Goal: Task Accomplishment & Management: Manage account settings

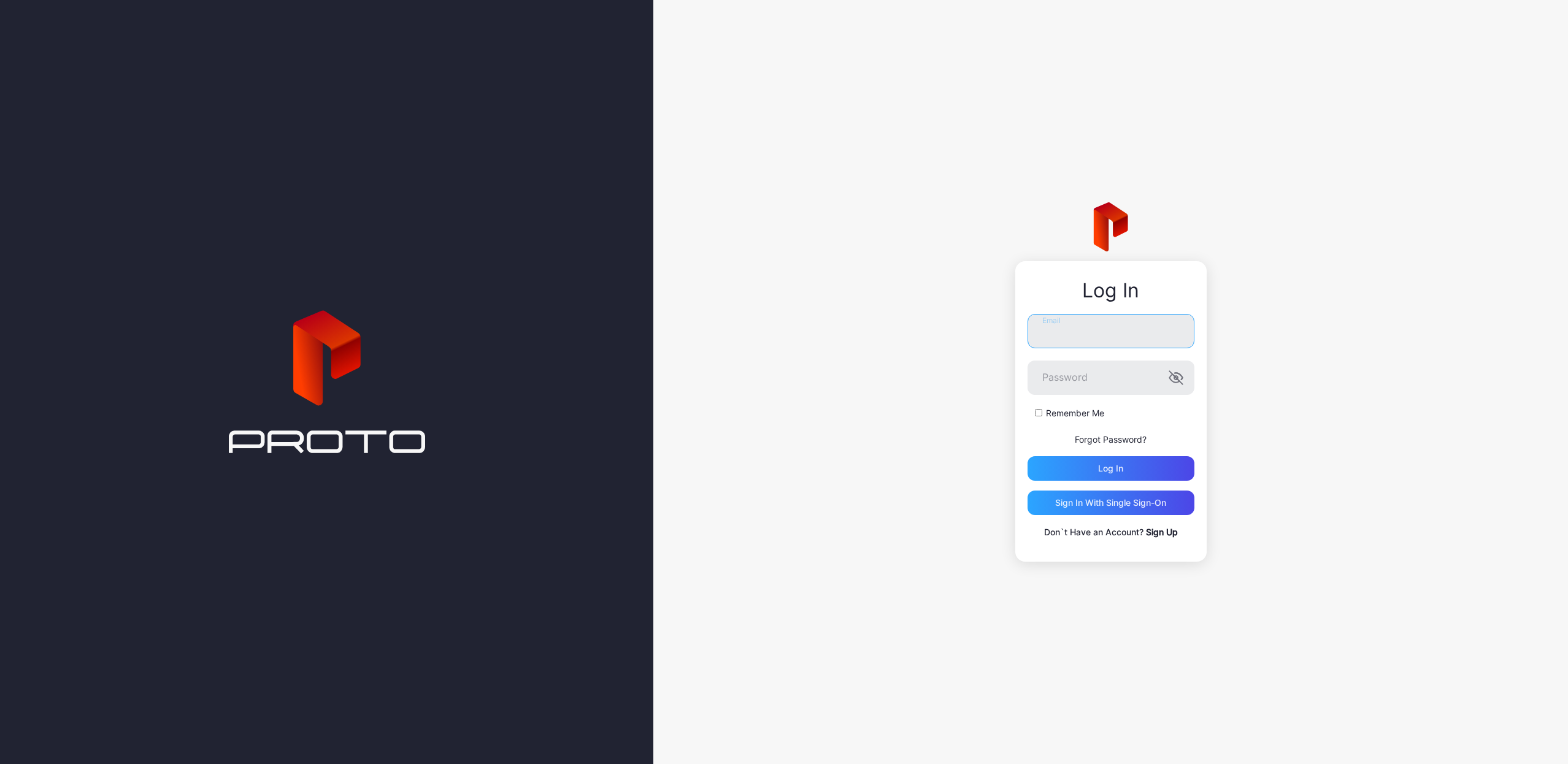
type input "**********"
click at [1111, 469] on button "Log in" at bounding box center [1111, 469] width 167 height 25
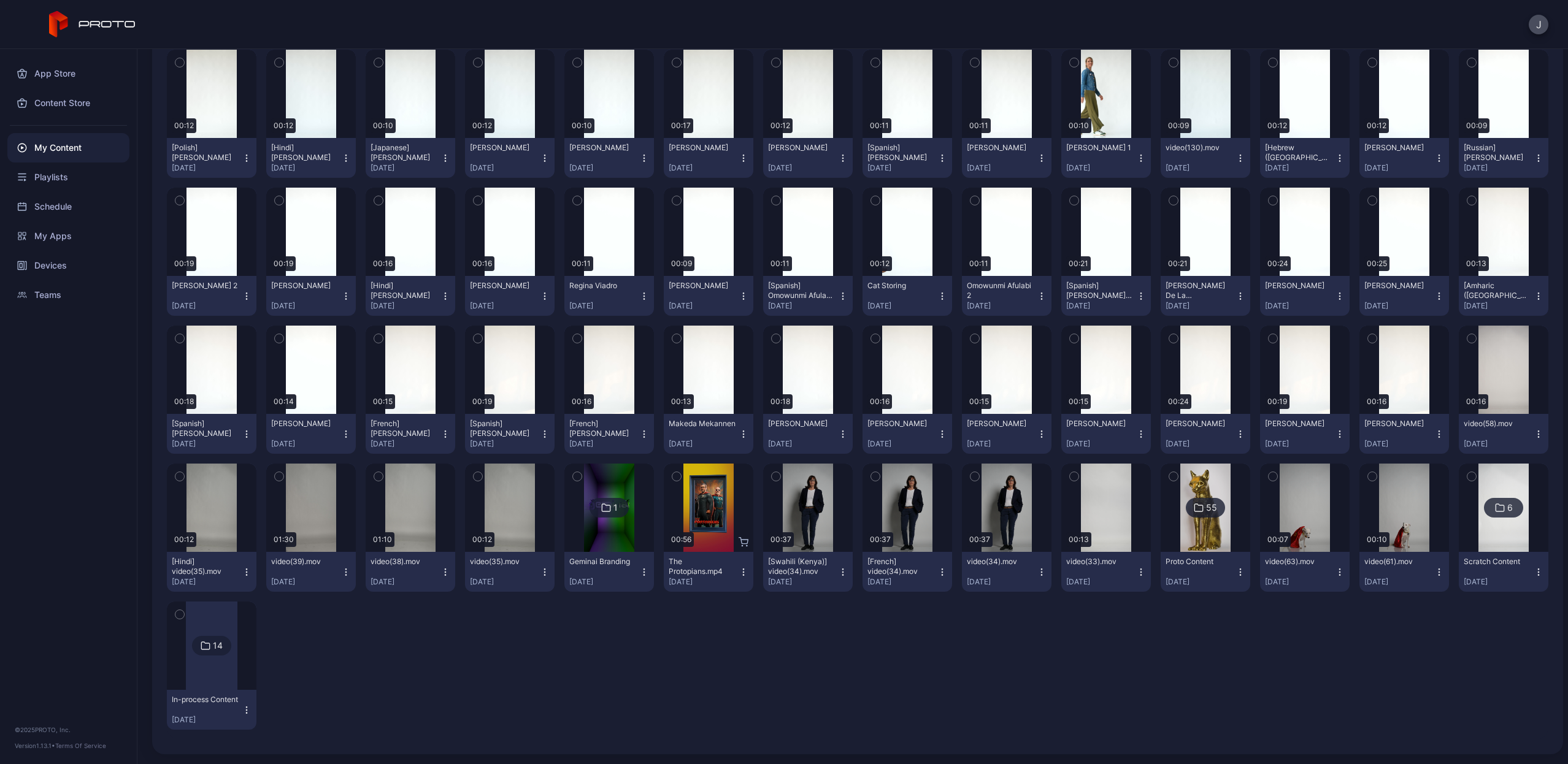
scroll to position [1551, 0]
click at [1393, 370] on div "Preview" at bounding box center [1405, 370] width 39 height 20
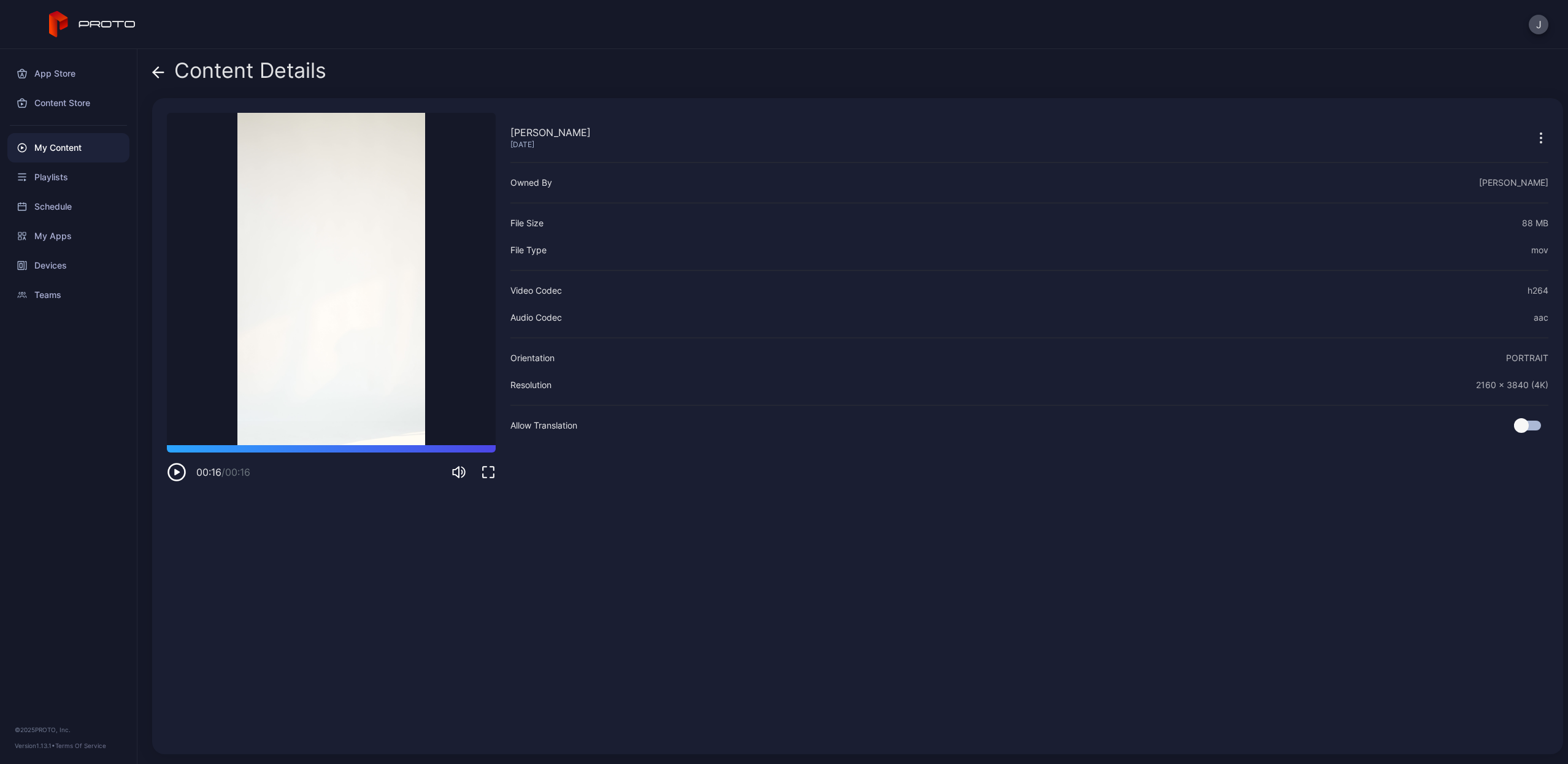
click at [164, 68] on icon at bounding box center [158, 73] width 12 height 12
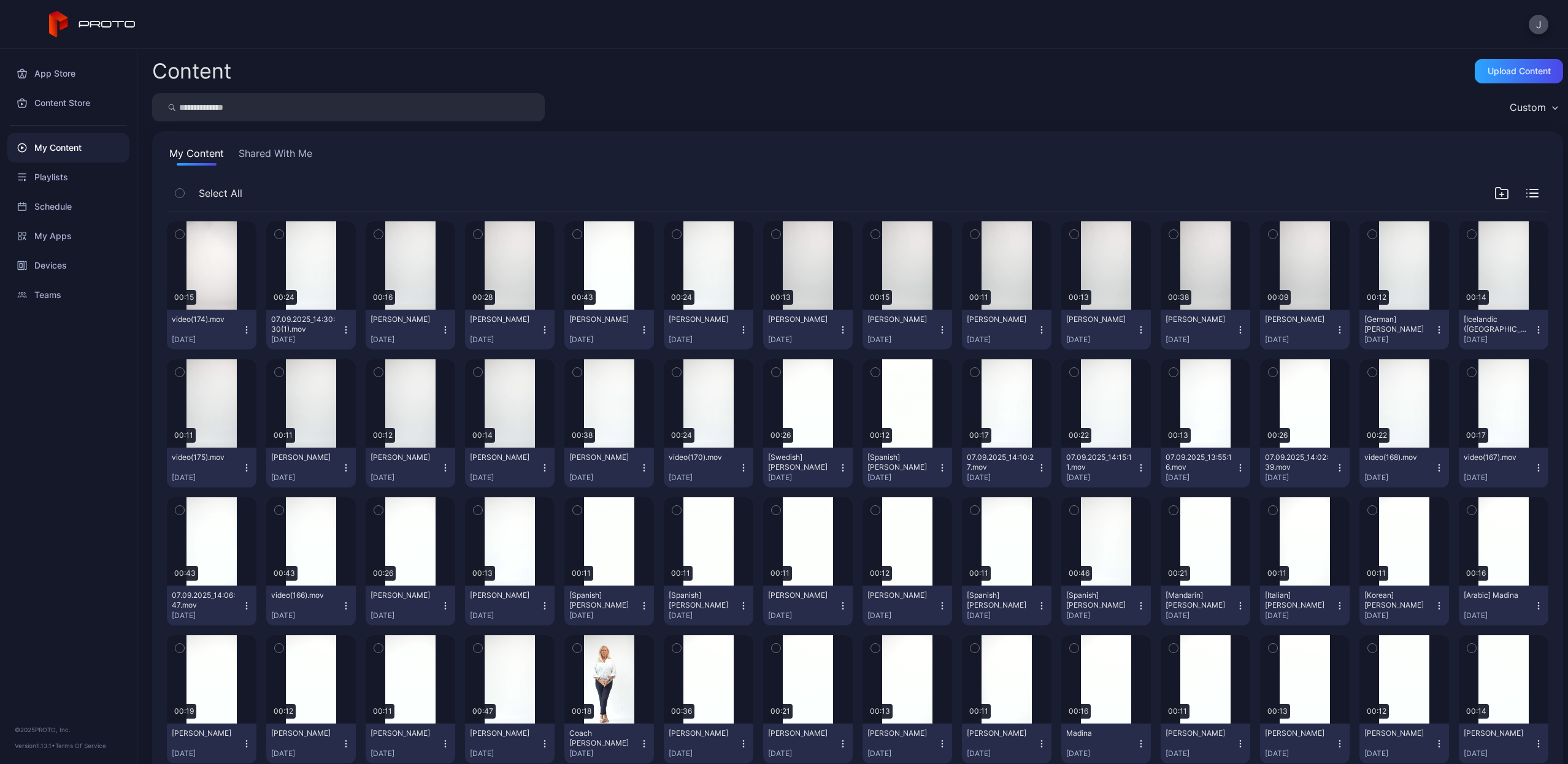
scroll to position [1551, 0]
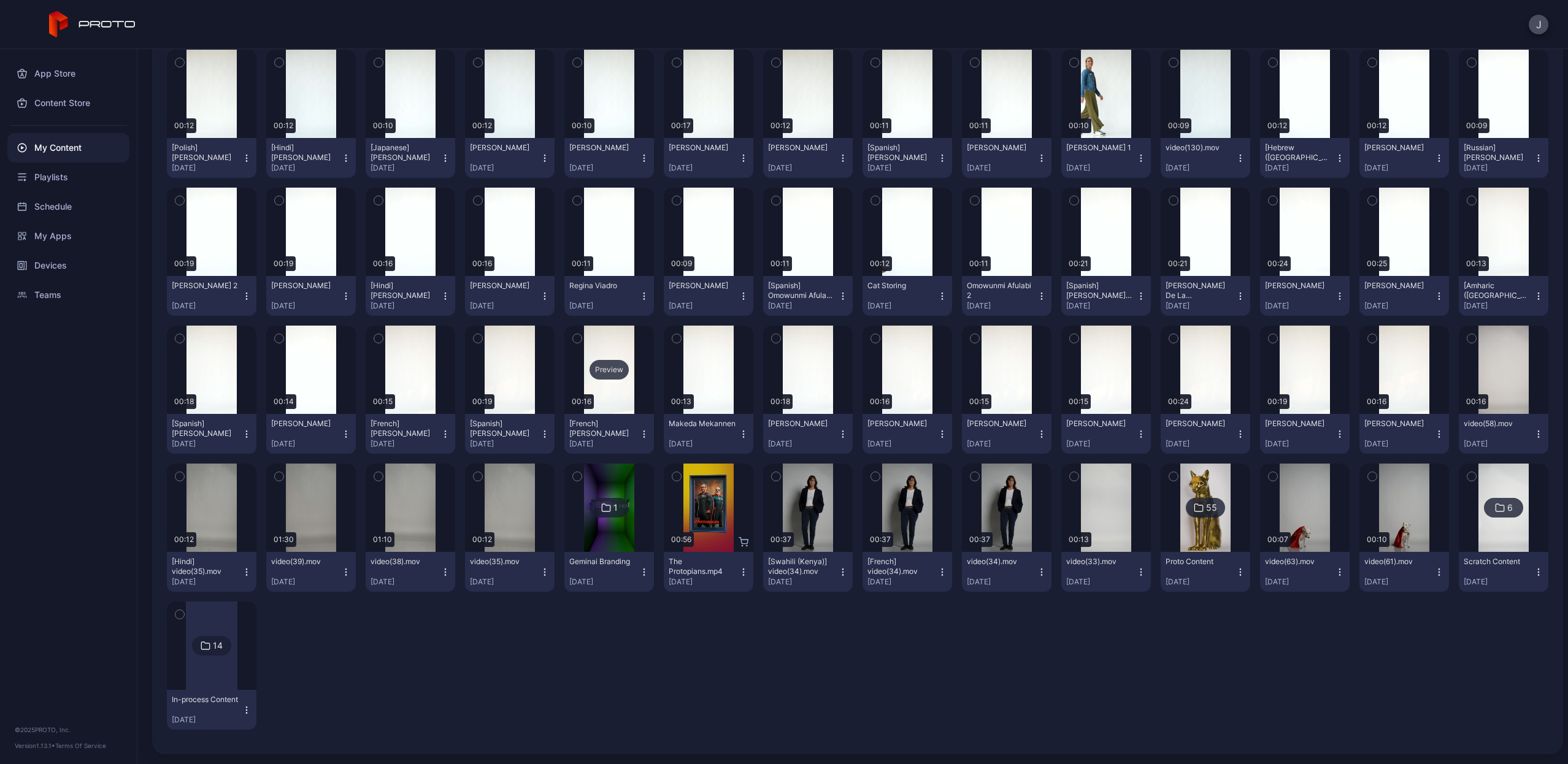
click at [603, 365] on div "Preview" at bounding box center [609, 370] width 39 height 20
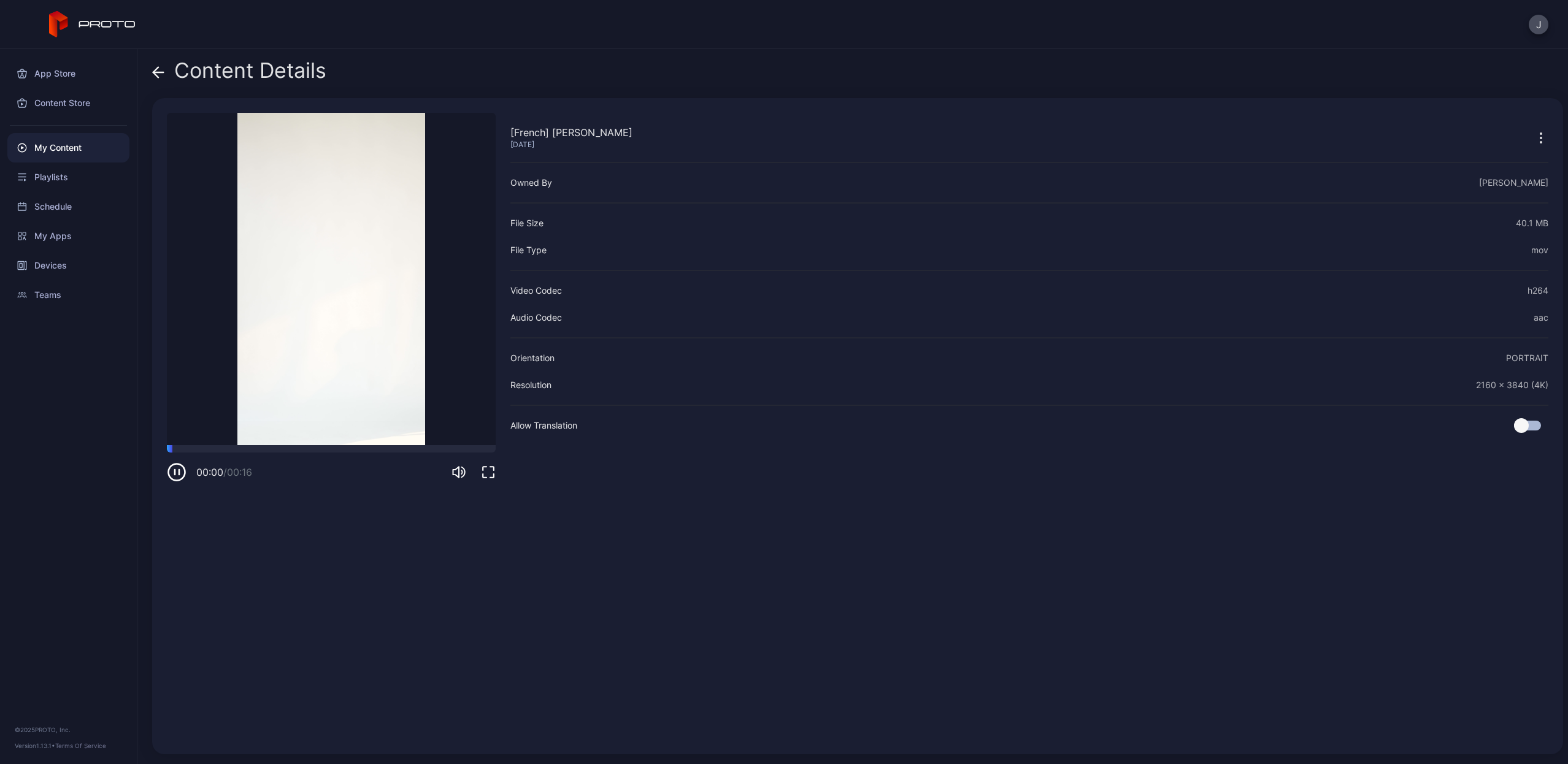
click at [180, 471] on icon "button" at bounding box center [177, 472] width 20 height 20
click at [162, 75] on icon at bounding box center [158, 73] width 12 height 12
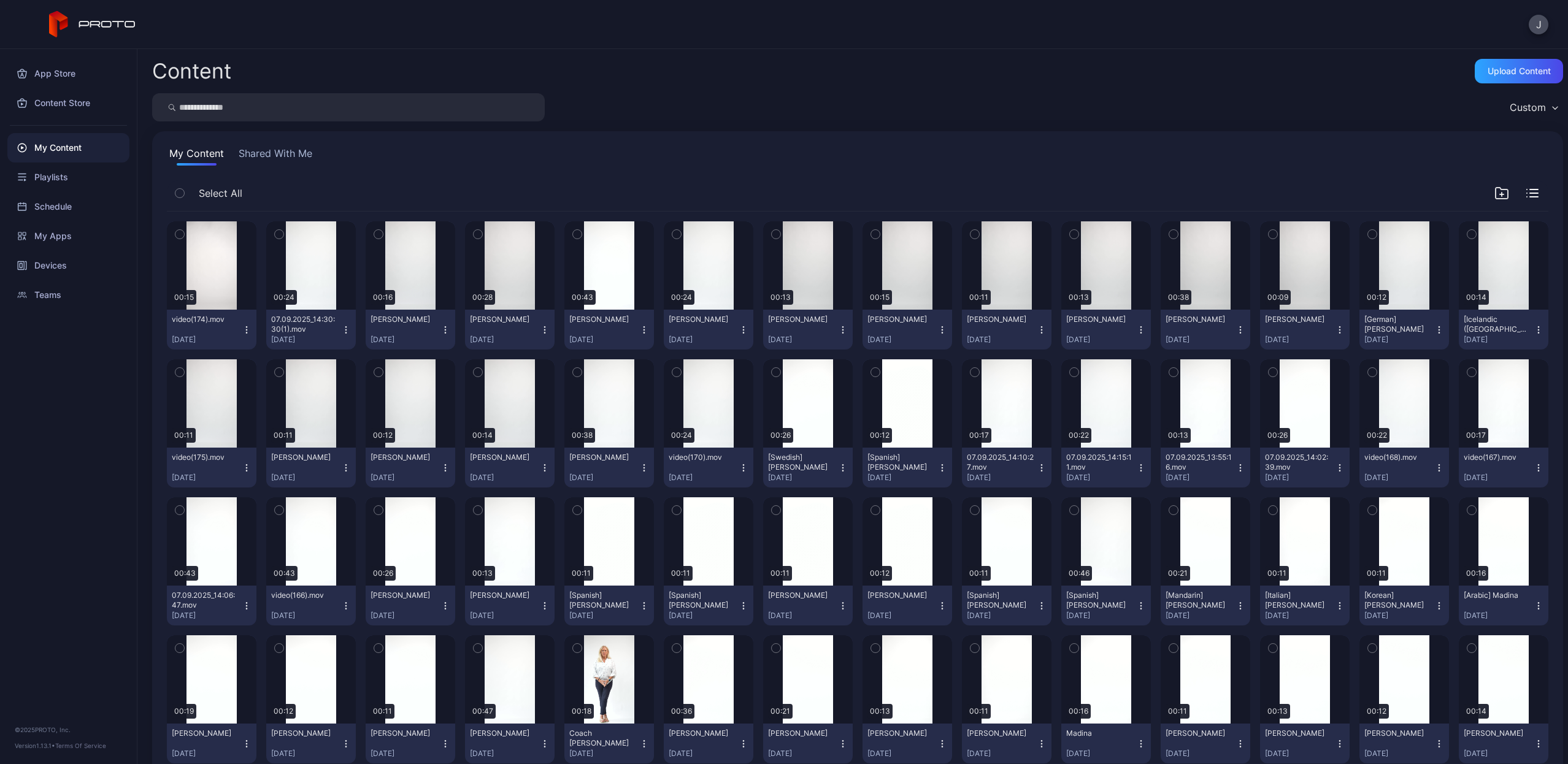
scroll to position [1551, 0]
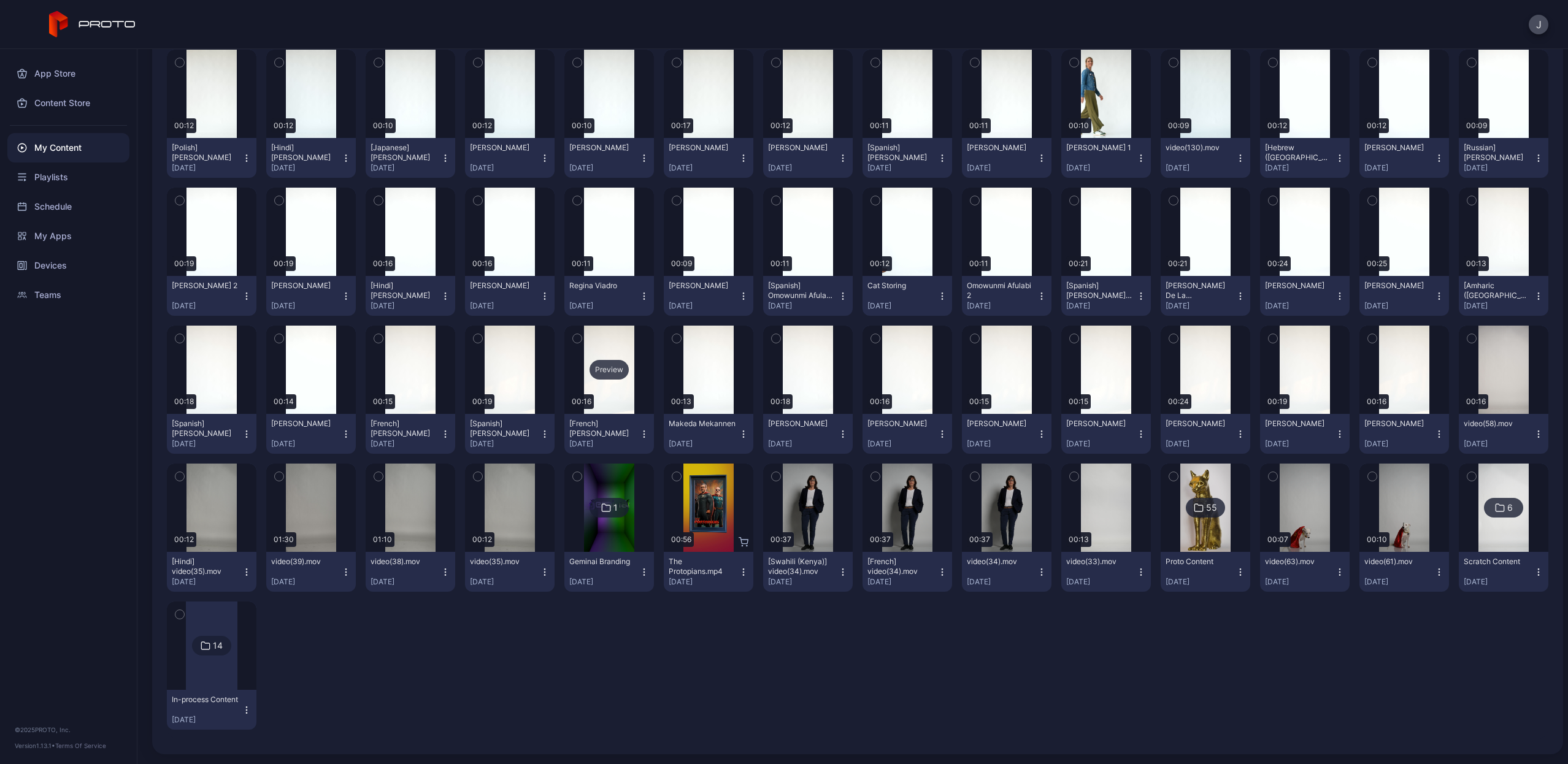
click at [605, 368] on div "Preview" at bounding box center [609, 370] width 39 height 20
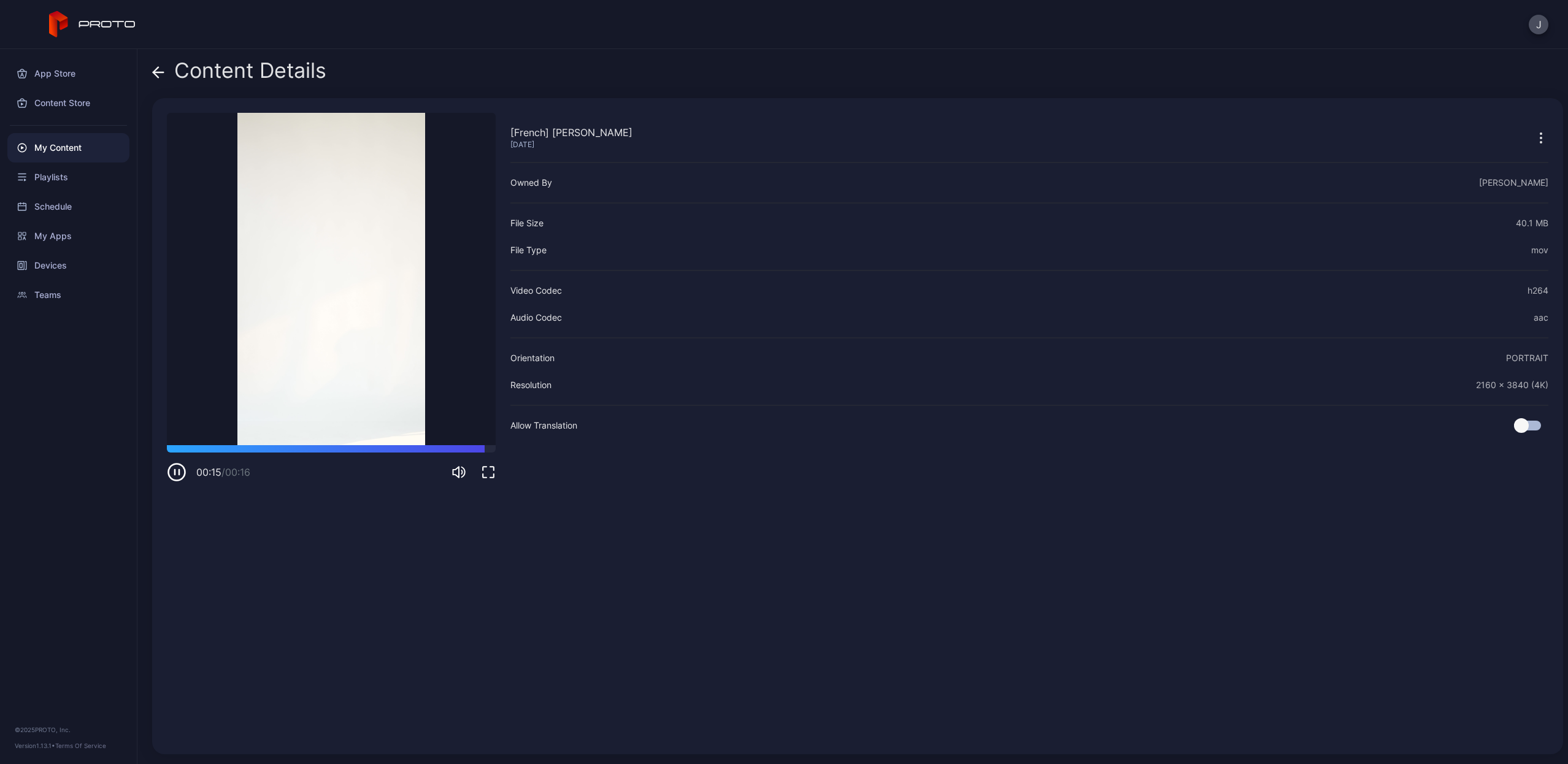
click at [178, 496] on div "[French] [PERSON_NAME] [DATE] Sorry, your browser doesn‘t support embedded vide…" at bounding box center [331, 426] width 329 height 626
click at [178, 476] on icon "button" at bounding box center [177, 472] width 20 height 20
click at [489, 473] on icon "button" at bounding box center [488, 472] width 15 height 15
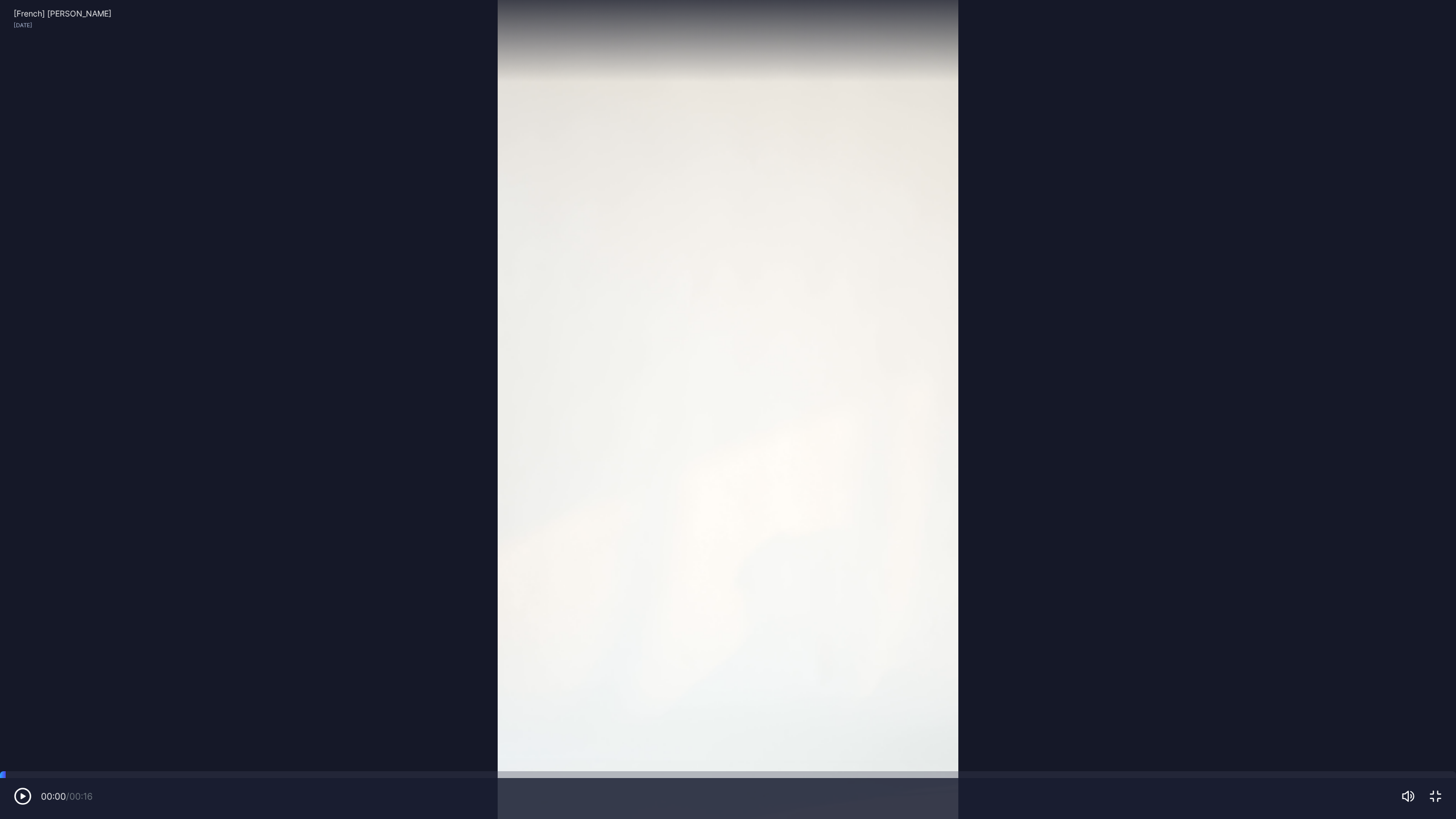
click at [1430, 708] on icon "button" at bounding box center [1435, 796] width 14 height 14
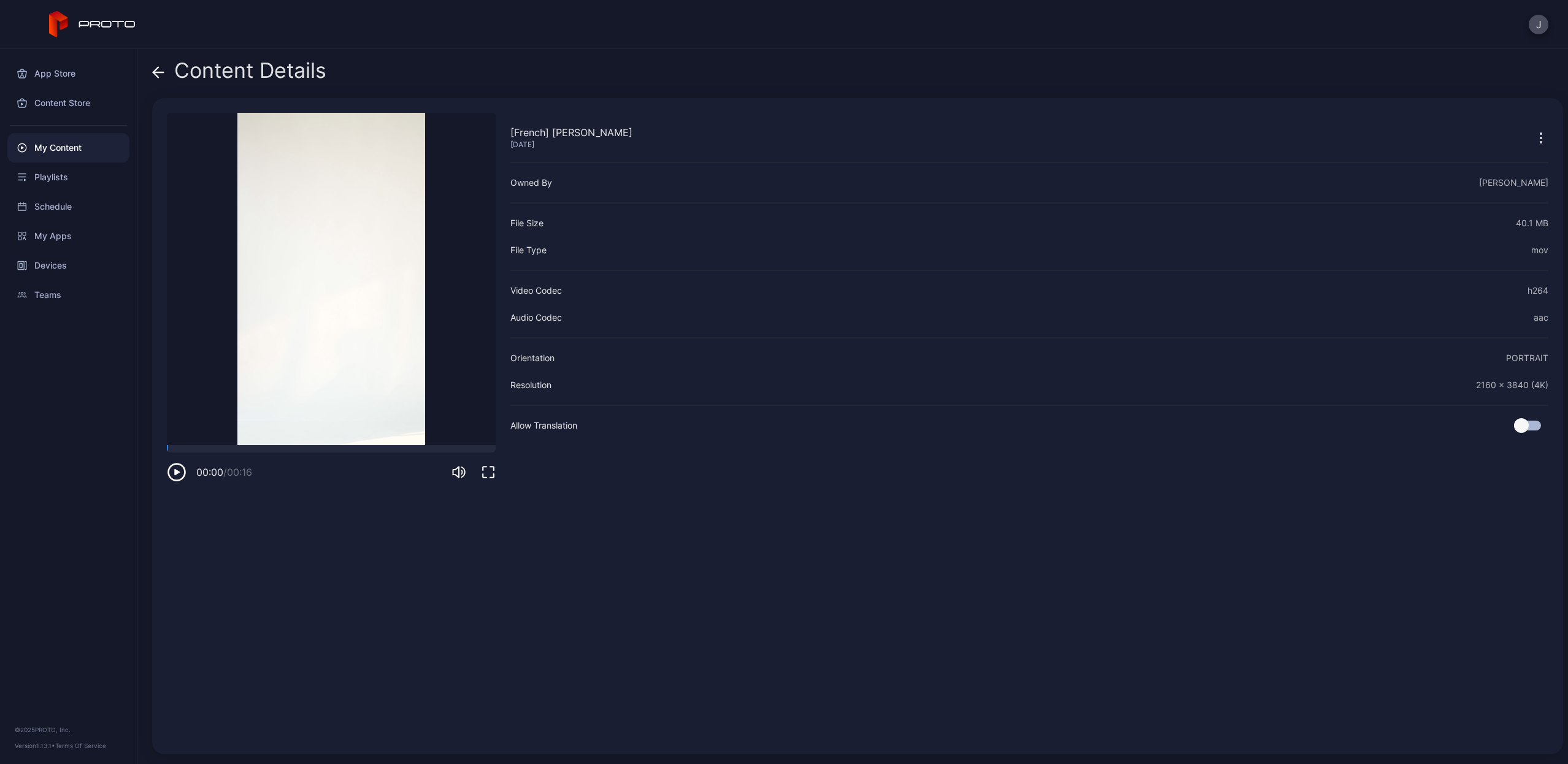
click at [153, 75] on icon at bounding box center [158, 73] width 12 height 12
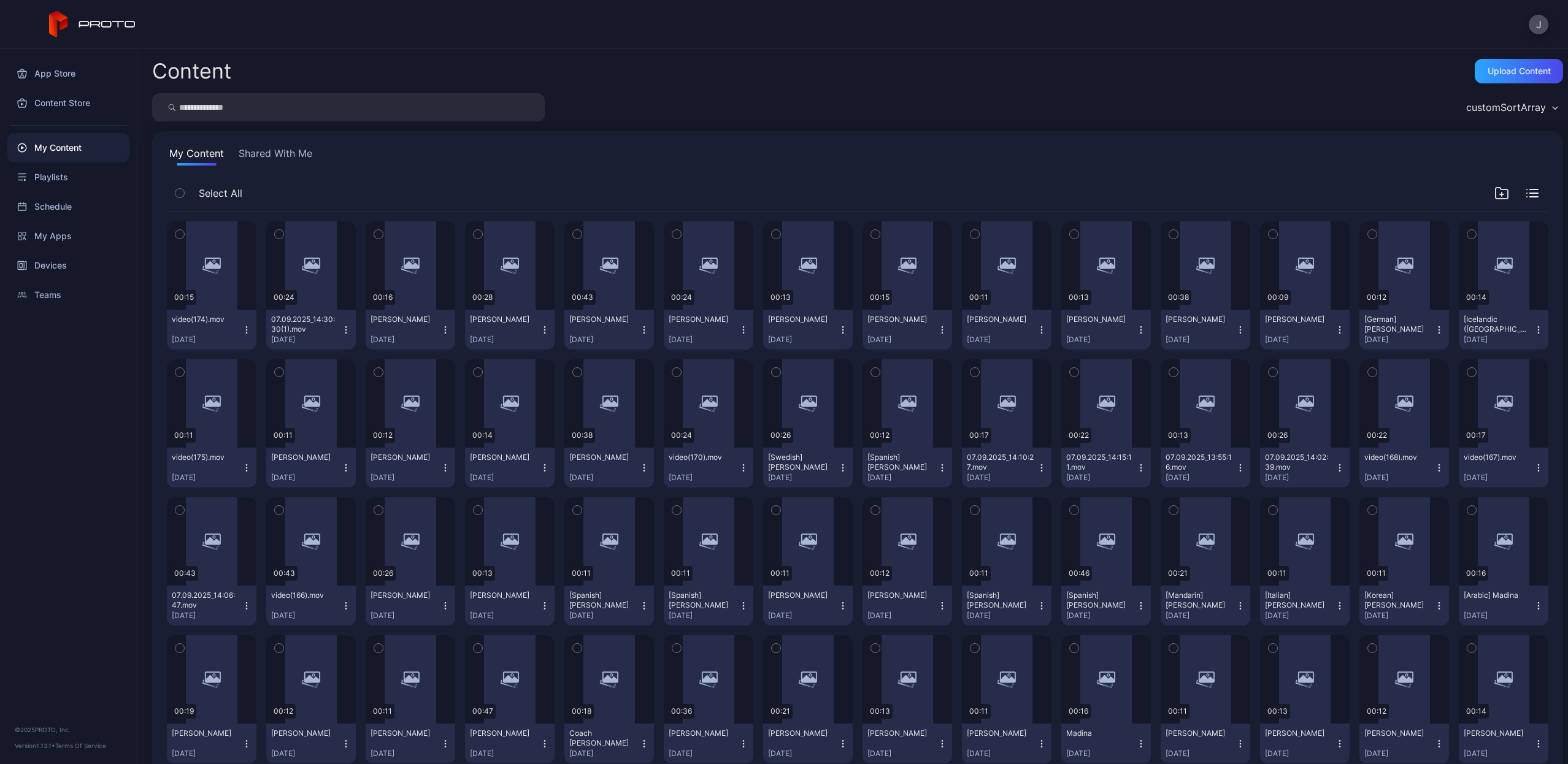
scroll to position [1551, 0]
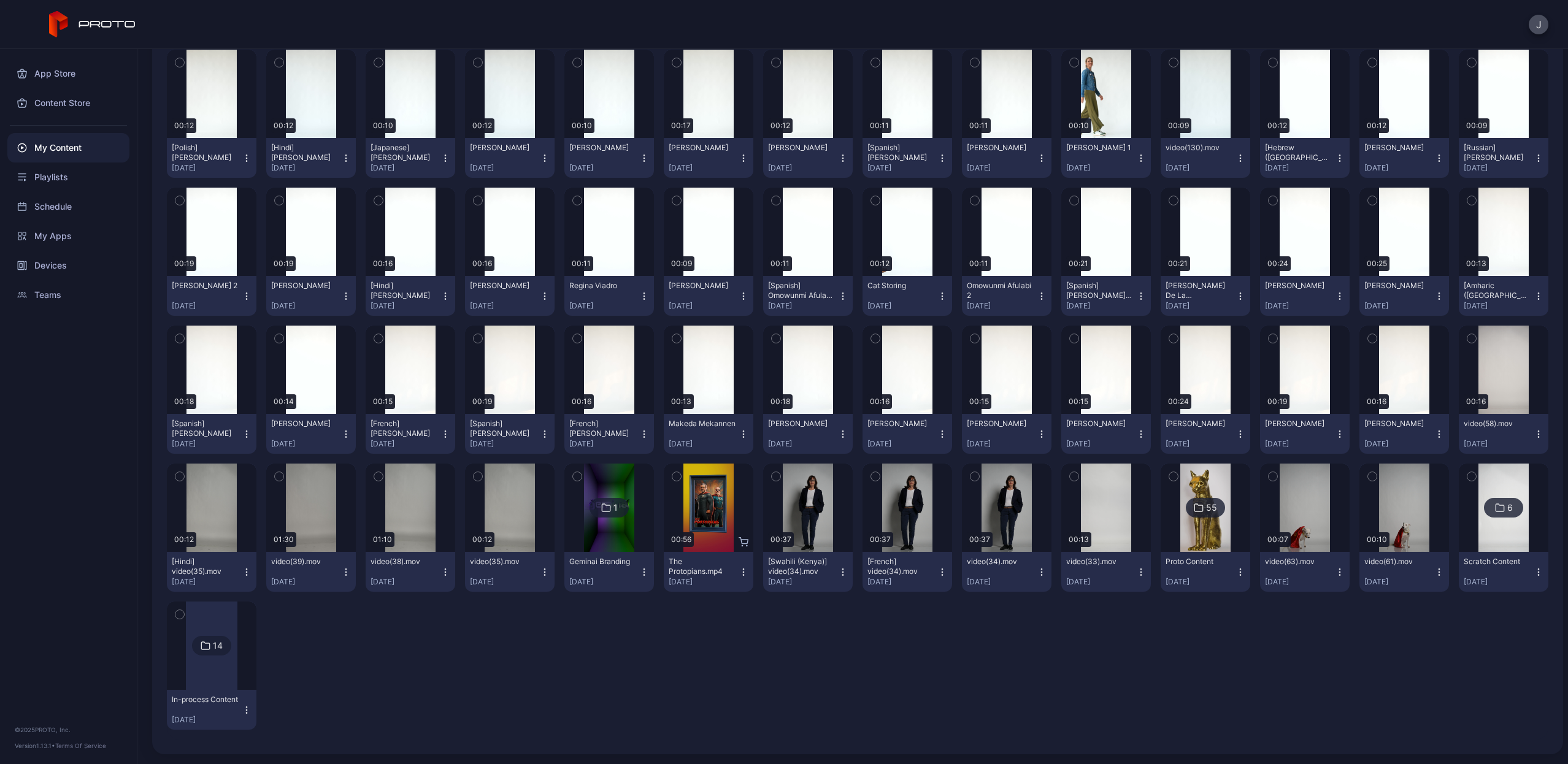
click at [639, 433] on icon "button" at bounding box center [644, 434] width 10 height 10
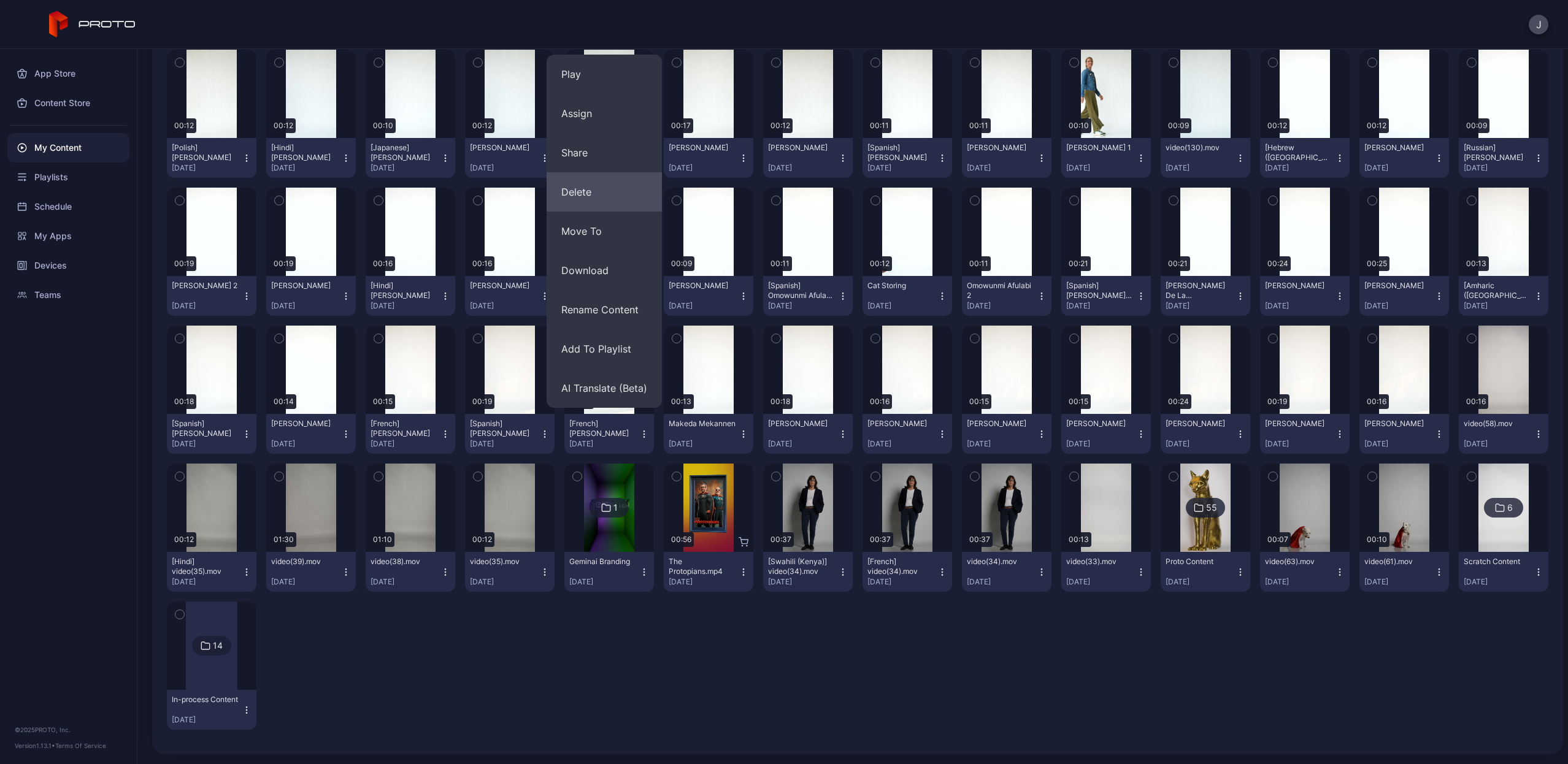
click at [581, 193] on button "Delete" at bounding box center [605, 192] width 115 height 39
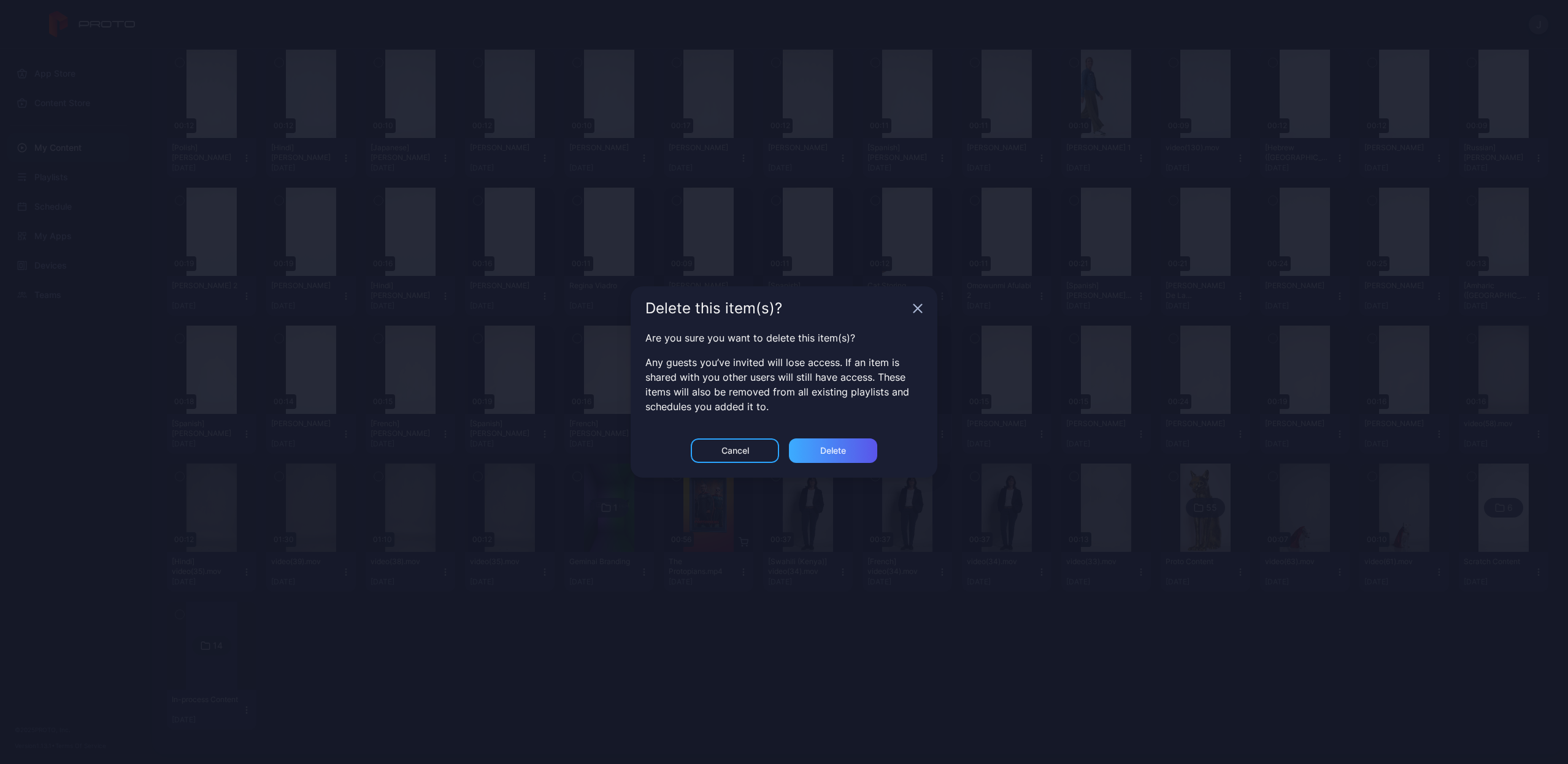
click at [837, 450] on div "Delete" at bounding box center [833, 450] width 26 height 10
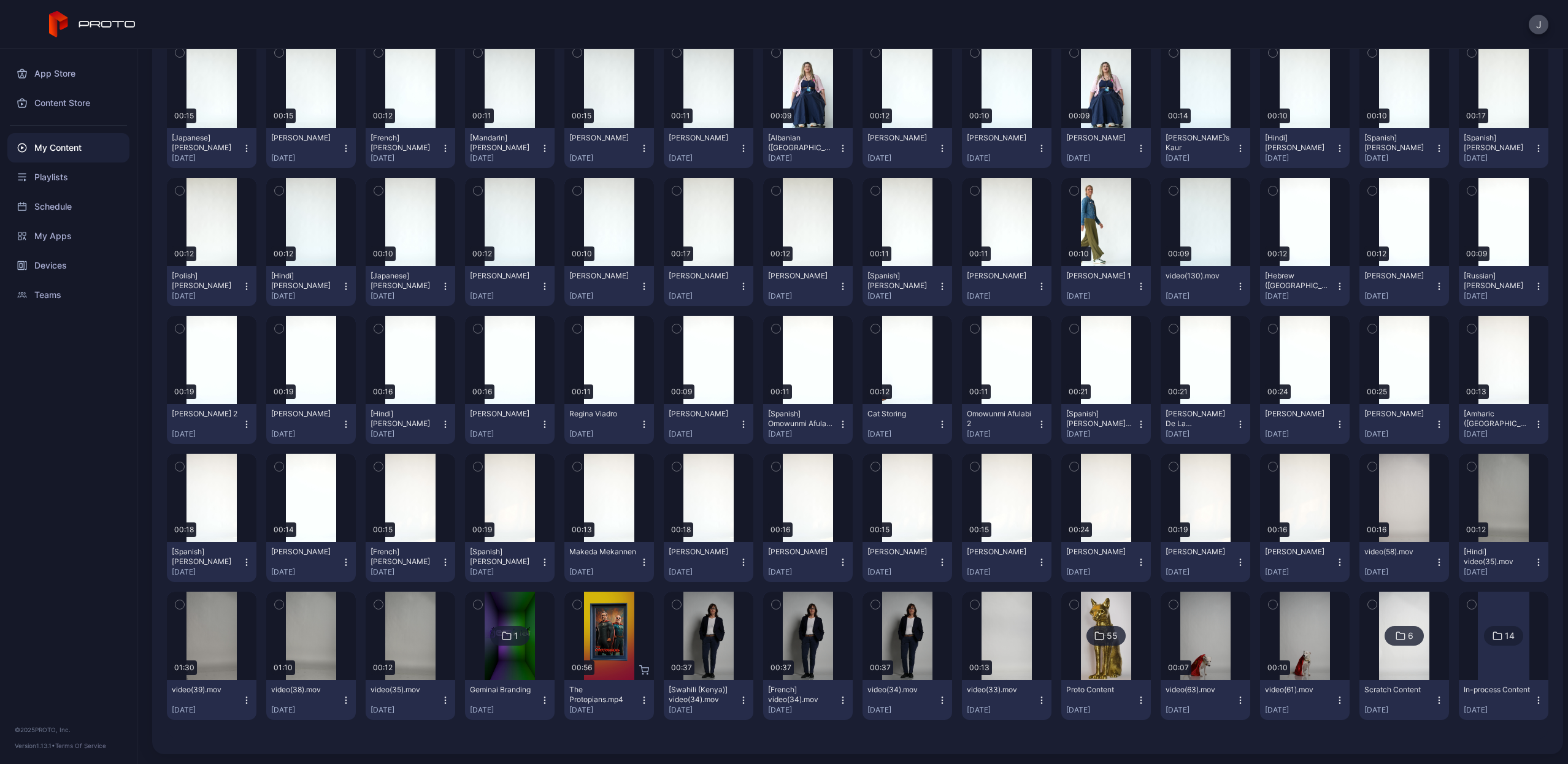
scroll to position [0, 0]
click at [1339, 563] on icon "button" at bounding box center [1339, 562] width 1 height 1
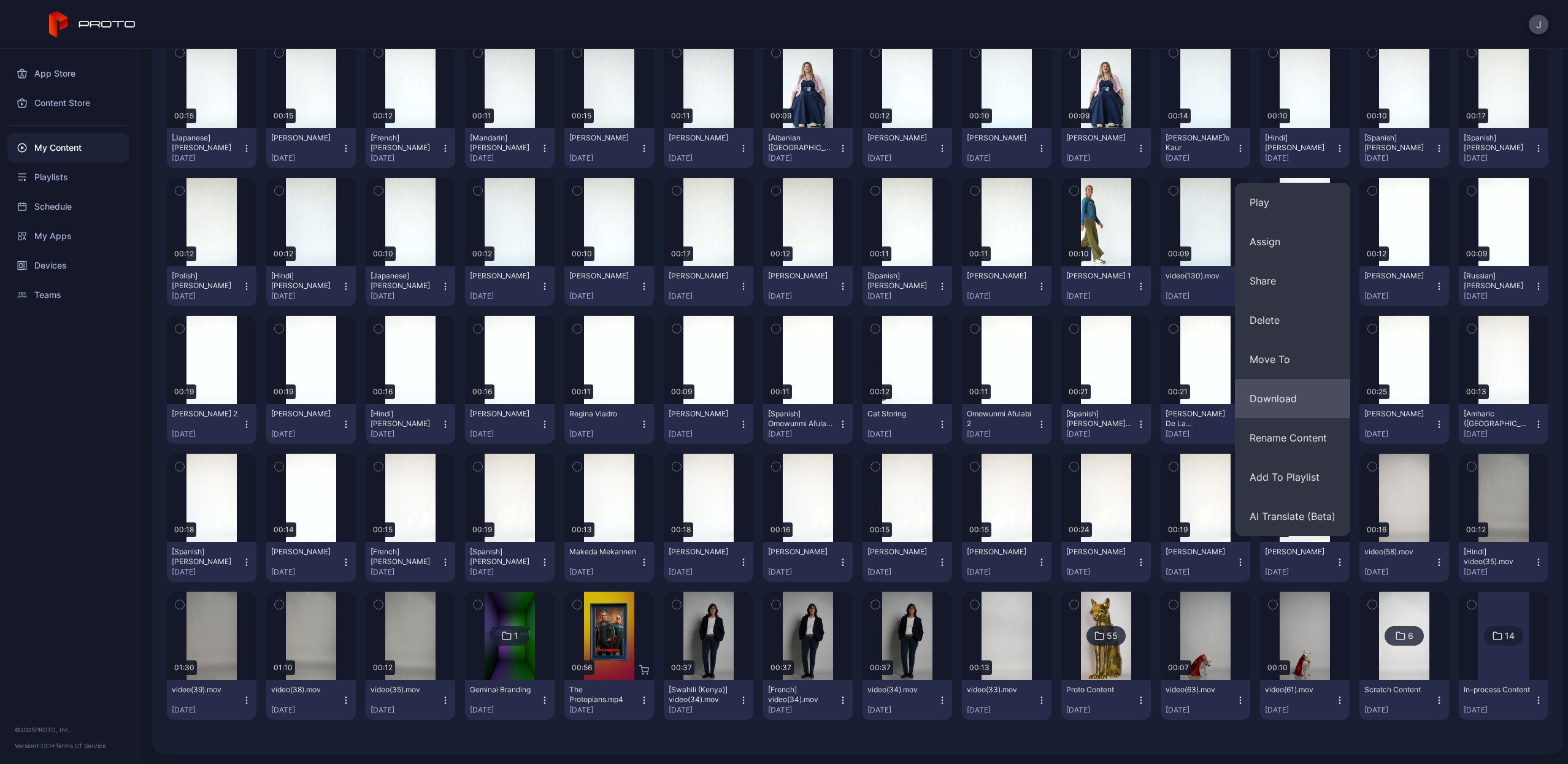
click at [1293, 393] on button "Download" at bounding box center [1293, 398] width 115 height 39
